Goal: Register for event/course

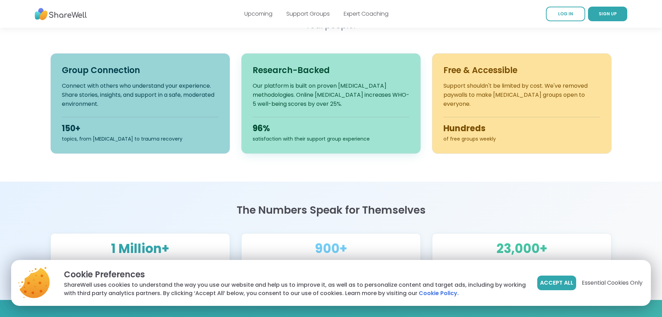
scroll to position [278, 0]
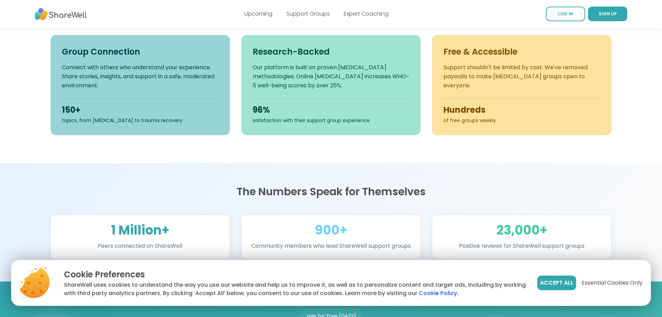
click at [595, 284] on span "Essential Cookies Only" at bounding box center [612, 282] width 61 height 8
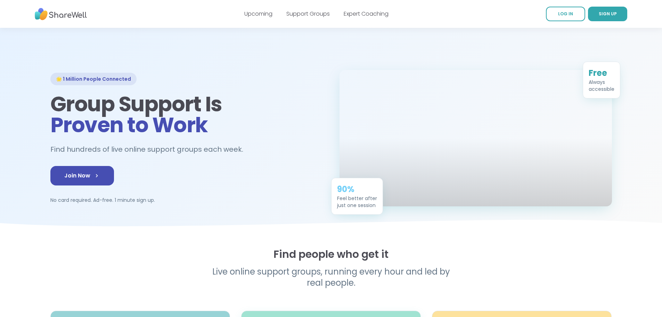
scroll to position [0, 0]
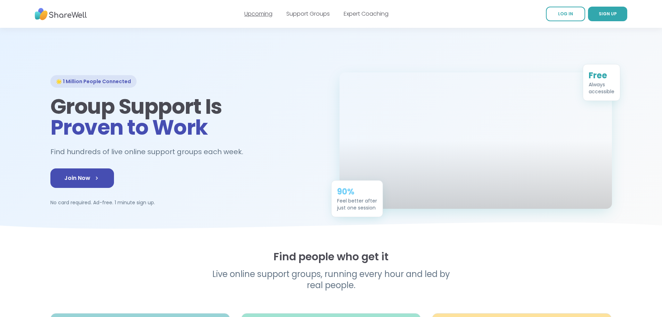
click at [256, 15] on link "Upcoming" at bounding box center [258, 14] width 28 height 8
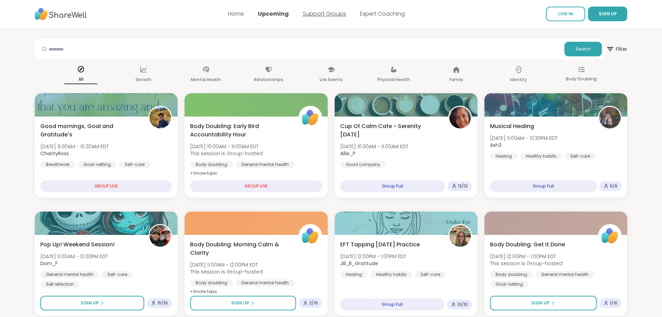
click at [326, 16] on link "Support Groups" at bounding box center [324, 14] width 43 height 8
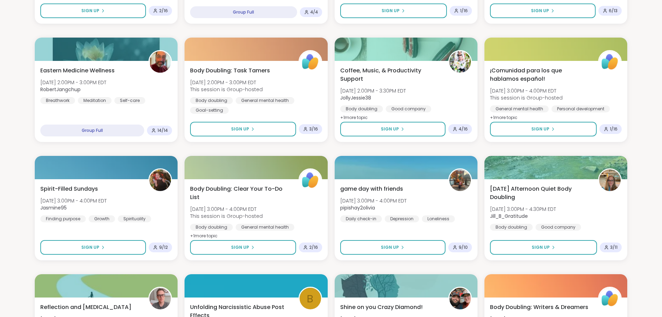
scroll to position [556, 0]
